Goal: Transaction & Acquisition: Purchase product/service

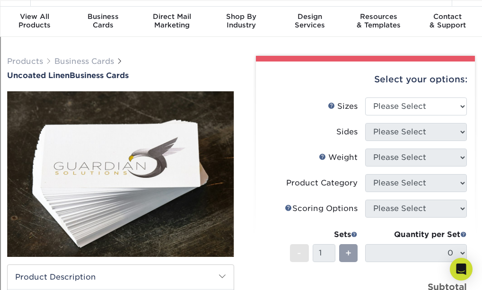
scroll to position [26, 0]
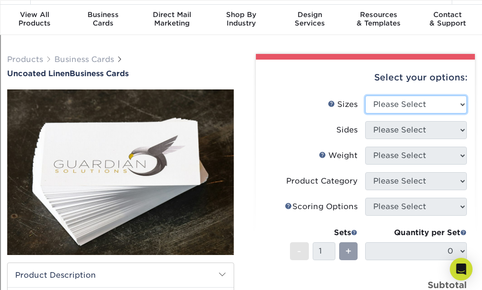
click at [430, 106] on select "Please Select 2" x 3.5" - Standard 2" x 7" - Foldover Card 2.125" x 3.375" - Eu…" at bounding box center [416, 104] width 102 height 18
select select "2.00x3.50"
click at [365, 95] on select "Please Select 2" x 3.5" - Standard 2" x 7" - Foldover Card 2.125" x 3.375" - Eu…" at bounding box center [416, 104] width 102 height 18
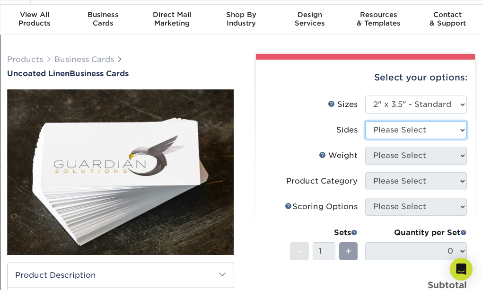
click at [438, 128] on select "Please Select Print Both Sides Print Front Only" at bounding box center [416, 130] width 102 height 18
select select "13abbda7-1d64-4f25-8bb2-c179b224825d"
click at [365, 121] on select "Please Select Print Both Sides Print Front Only" at bounding box center [416, 130] width 102 height 18
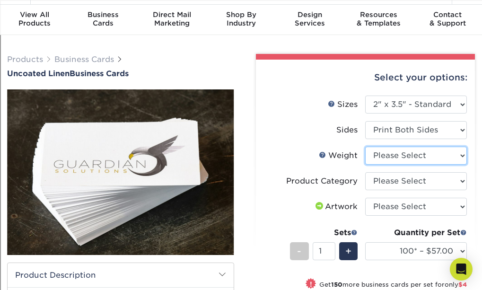
click at [427, 156] on select "Please Select 100LB" at bounding box center [416, 156] width 102 height 18
select select "100LB"
click at [365, 147] on select "Please Select 100LB" at bounding box center [416, 156] width 102 height 18
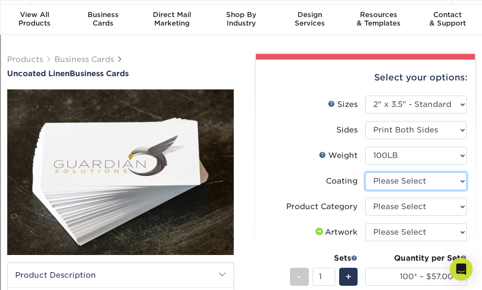
click at [423, 179] on select at bounding box center [416, 181] width 102 height 18
click at [414, 177] on select at bounding box center [416, 181] width 102 height 18
